Goal: Information Seeking & Learning: Learn about a topic

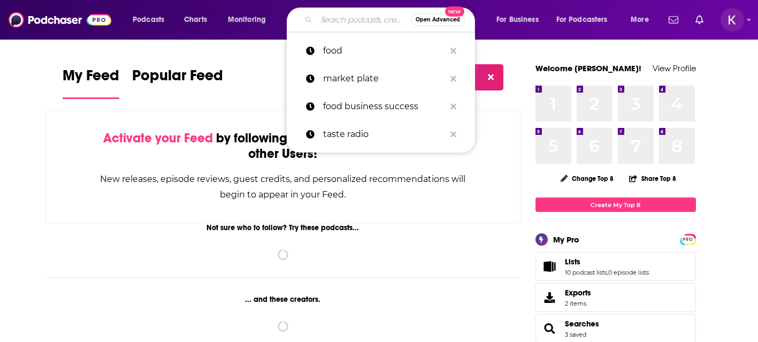
click at [329, 19] on input "Search podcasts, credits, & more..." at bounding box center [363, 19] width 95 height 17
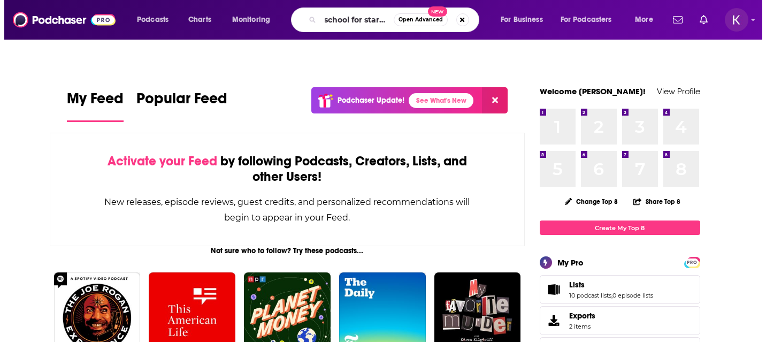
scroll to position [0, 10]
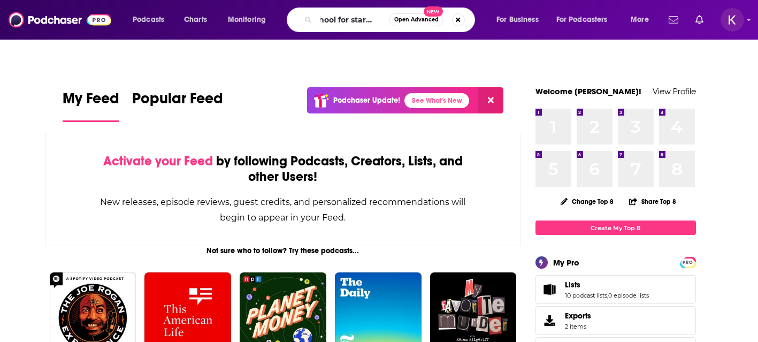
type input "school for startups"
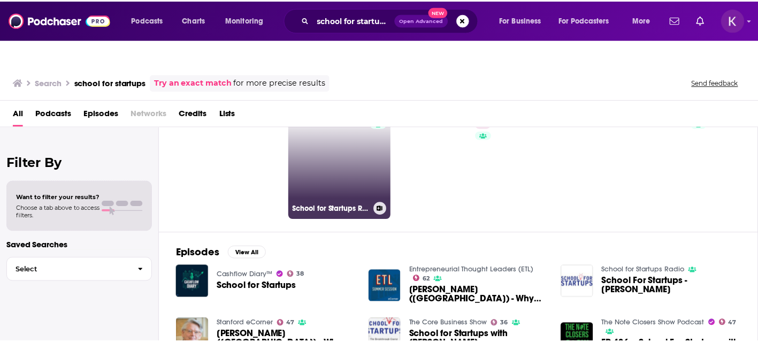
scroll to position [49, 0]
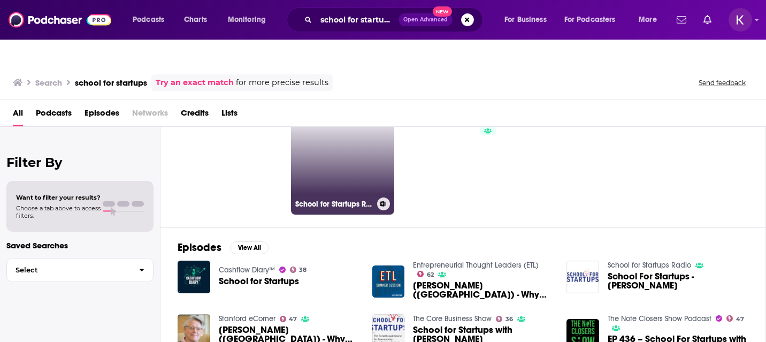
click at [344, 134] on link "School for Startups Radio" at bounding box center [343, 163] width 104 height 104
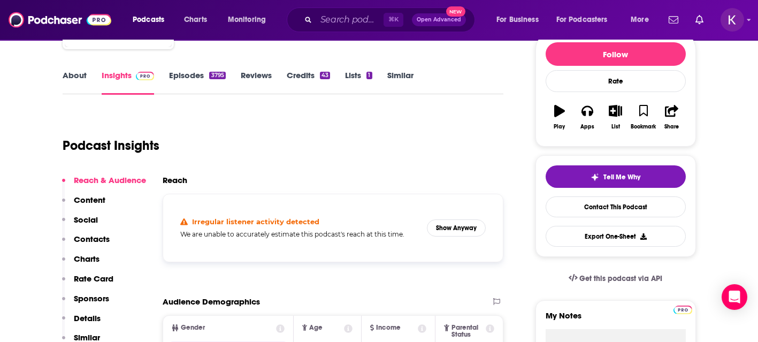
scroll to position [158, 0]
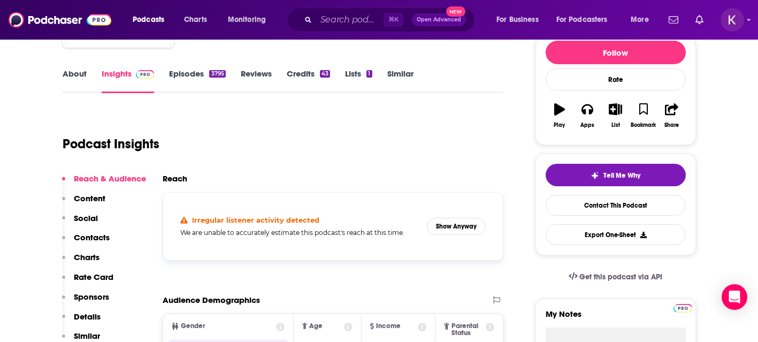
click at [485, 206] on div "Irregular listener activity detected We are unable to accurately estimate this …" at bounding box center [333, 226] width 323 height 50
click at [474, 218] on button "Show Anyway" at bounding box center [456, 226] width 59 height 17
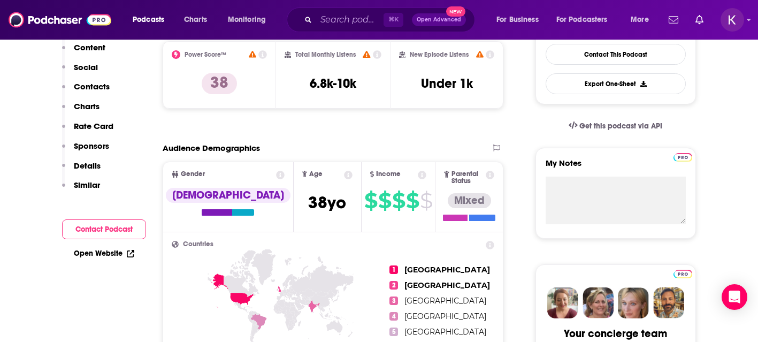
scroll to position [0, 0]
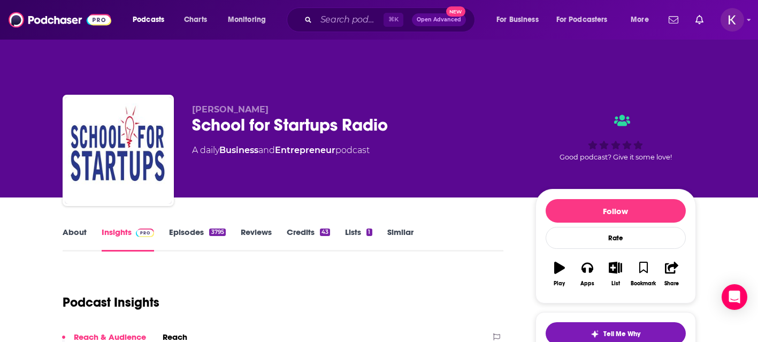
click at [69, 227] on link "About" at bounding box center [75, 239] width 24 height 25
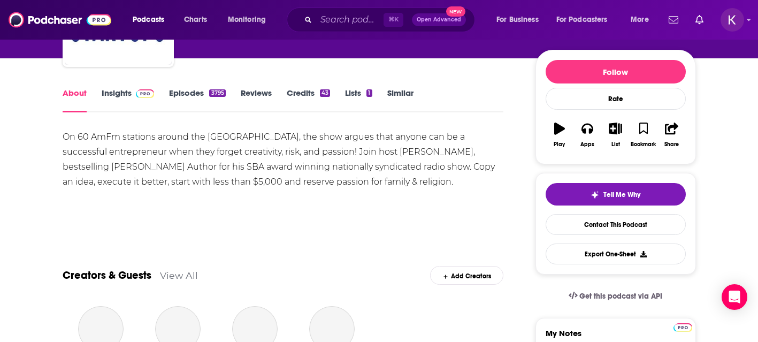
scroll to position [152, 0]
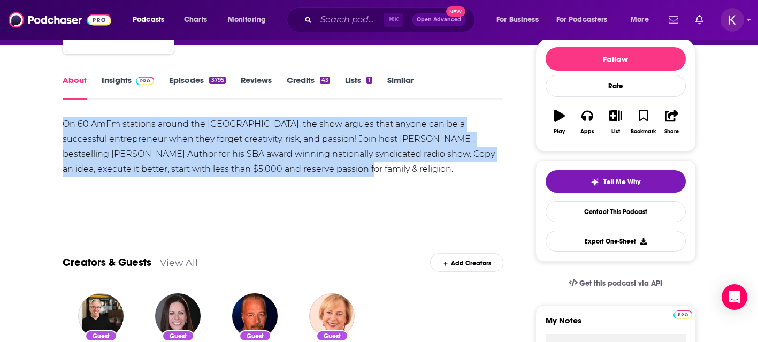
drag, startPoint x: 271, startPoint y: 148, endPoint x: 48, endPoint y: 100, distance: 227.5
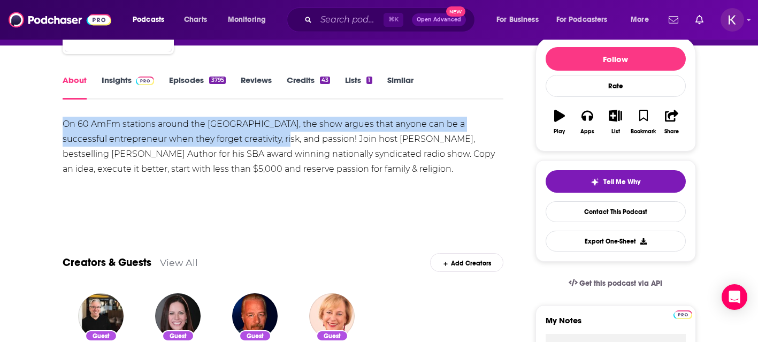
drag, startPoint x: 48, startPoint y: 100, endPoint x: 248, endPoint y: 113, distance: 200.4
copy div "On 60 AmFm stations around the [GEOGRAPHIC_DATA], the show argues that anyone c…"
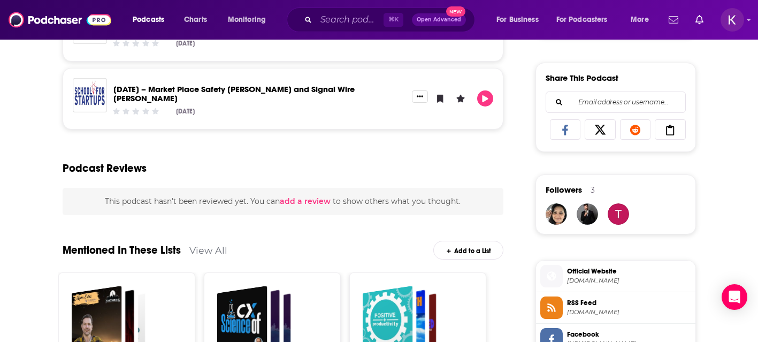
scroll to position [736, 0]
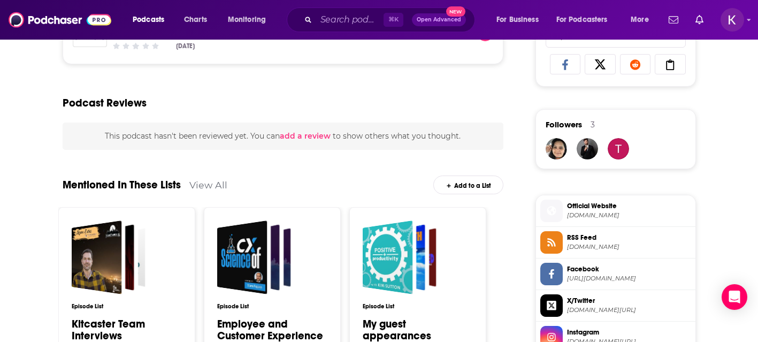
click at [588, 201] on span "Official Website" at bounding box center [629, 206] width 124 height 10
